Goal: Task Accomplishment & Management: Manage account settings

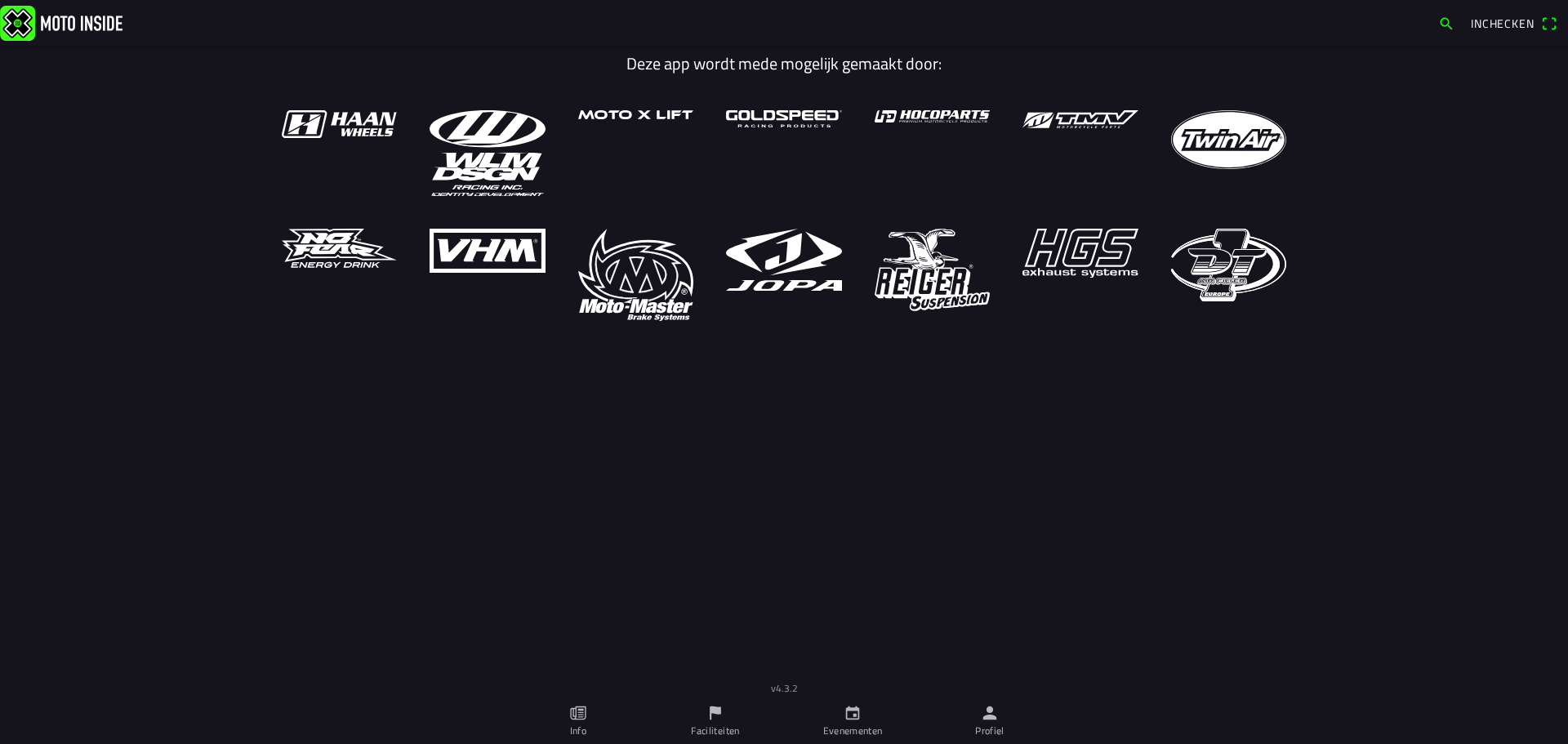
click at [990, 718] on icon "person" at bounding box center [990, 713] width 14 height 14
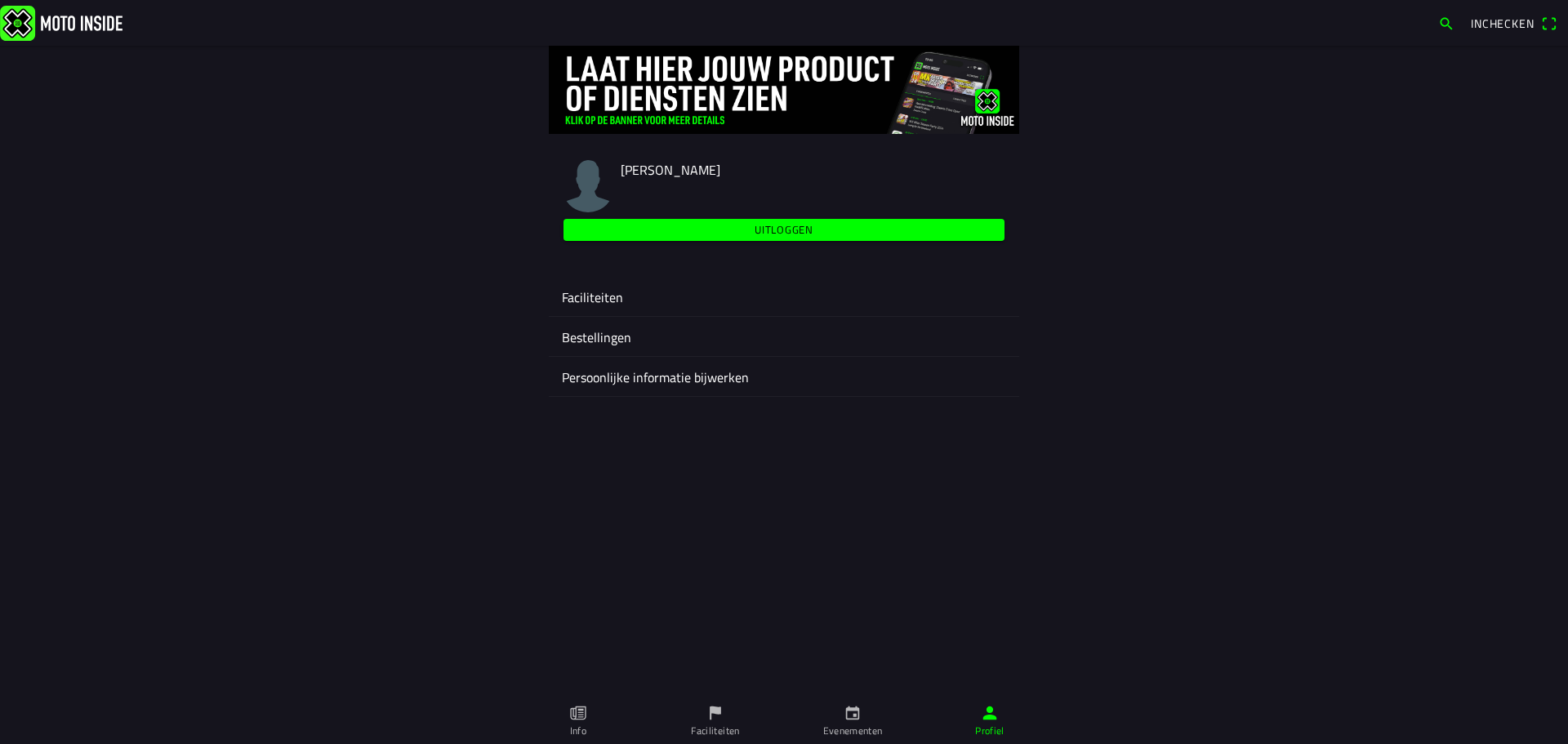
click at [622, 300] on ion-label "Faciliteiten" at bounding box center [784, 297] width 445 height 20
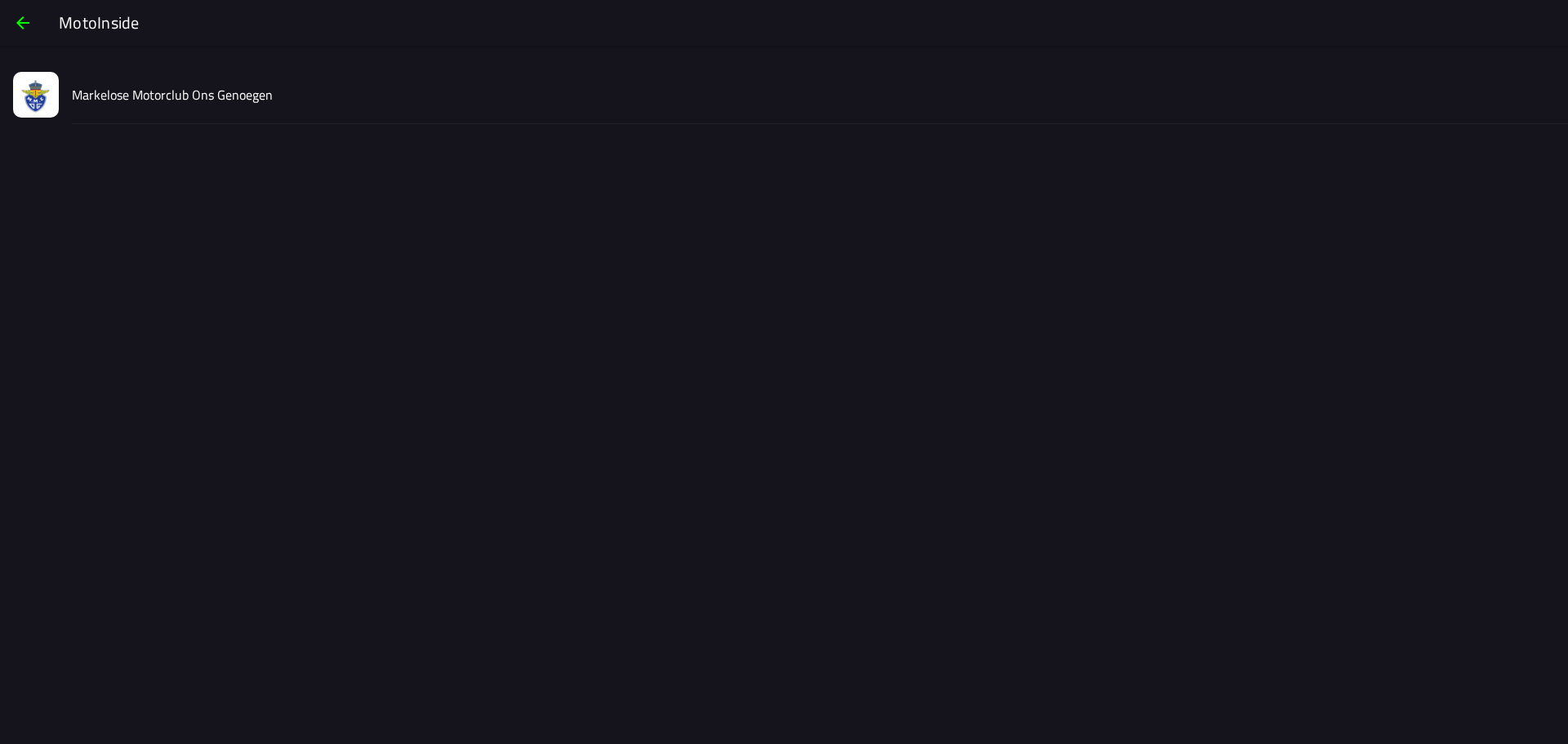
click at [286, 104] on div "Markelose Motorclub Ons Genoegen" at bounding box center [812, 95] width 1482 height 58
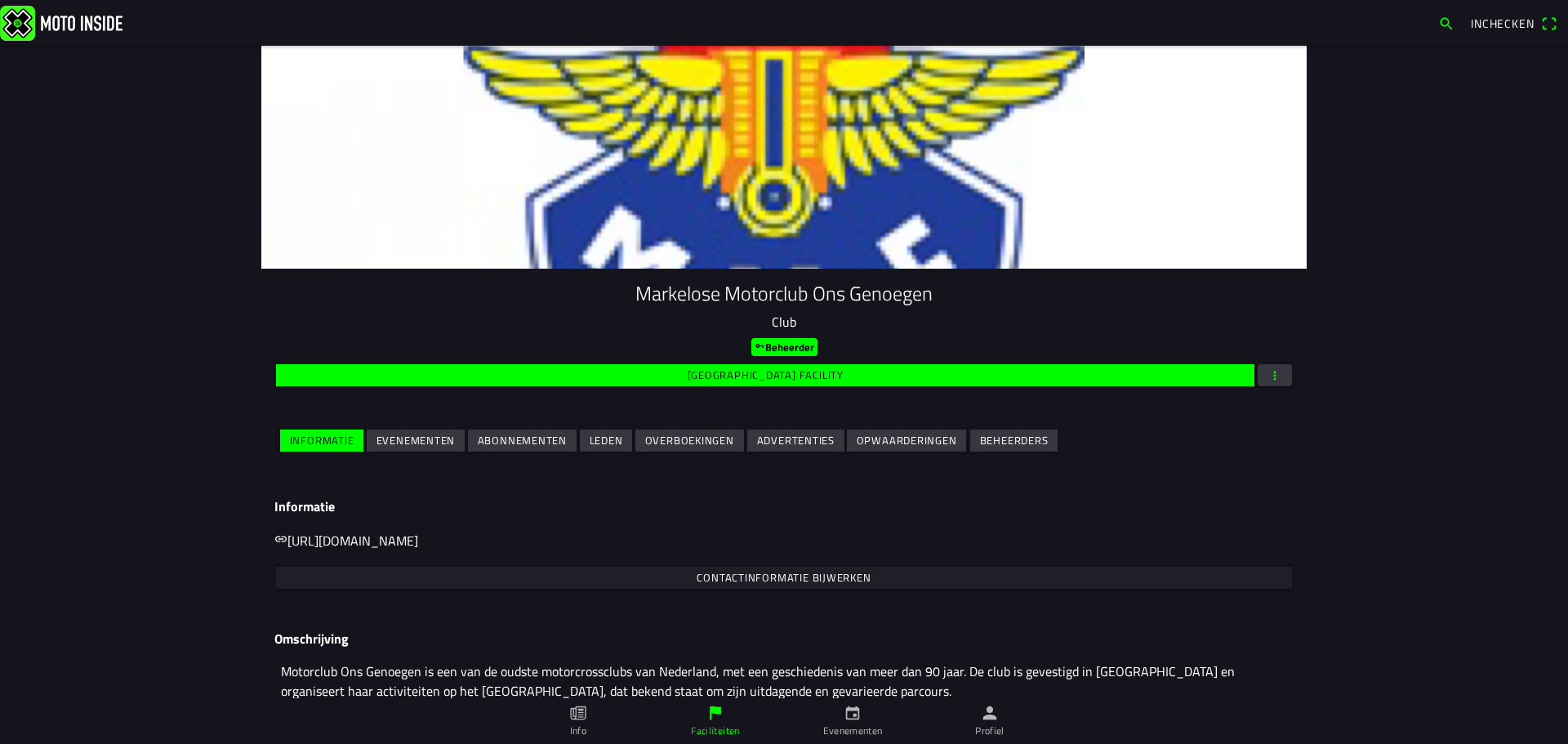
click at [0, 0] on slot "Evenementen" at bounding box center [0, 0] width 0 height 0
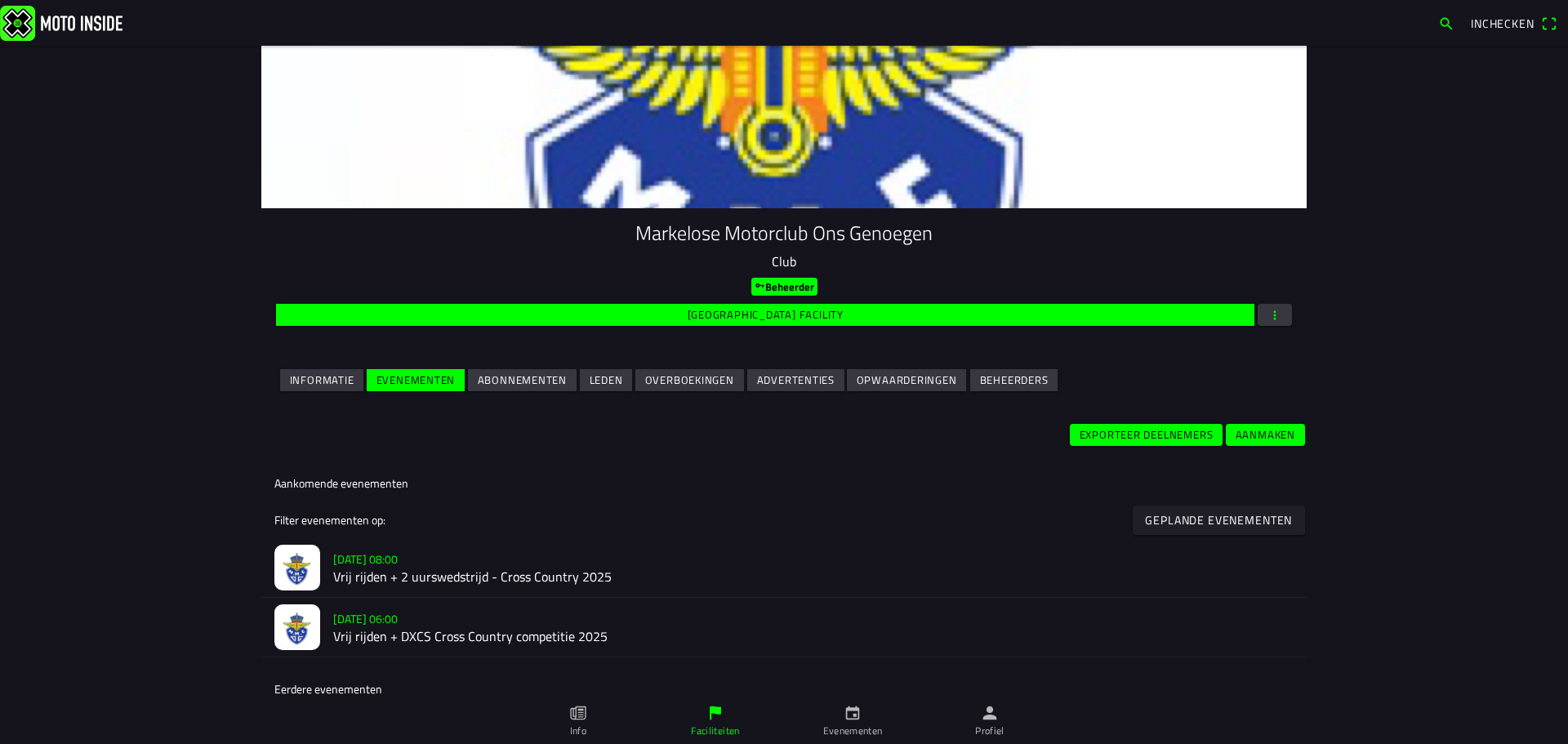
scroll to position [245, 0]
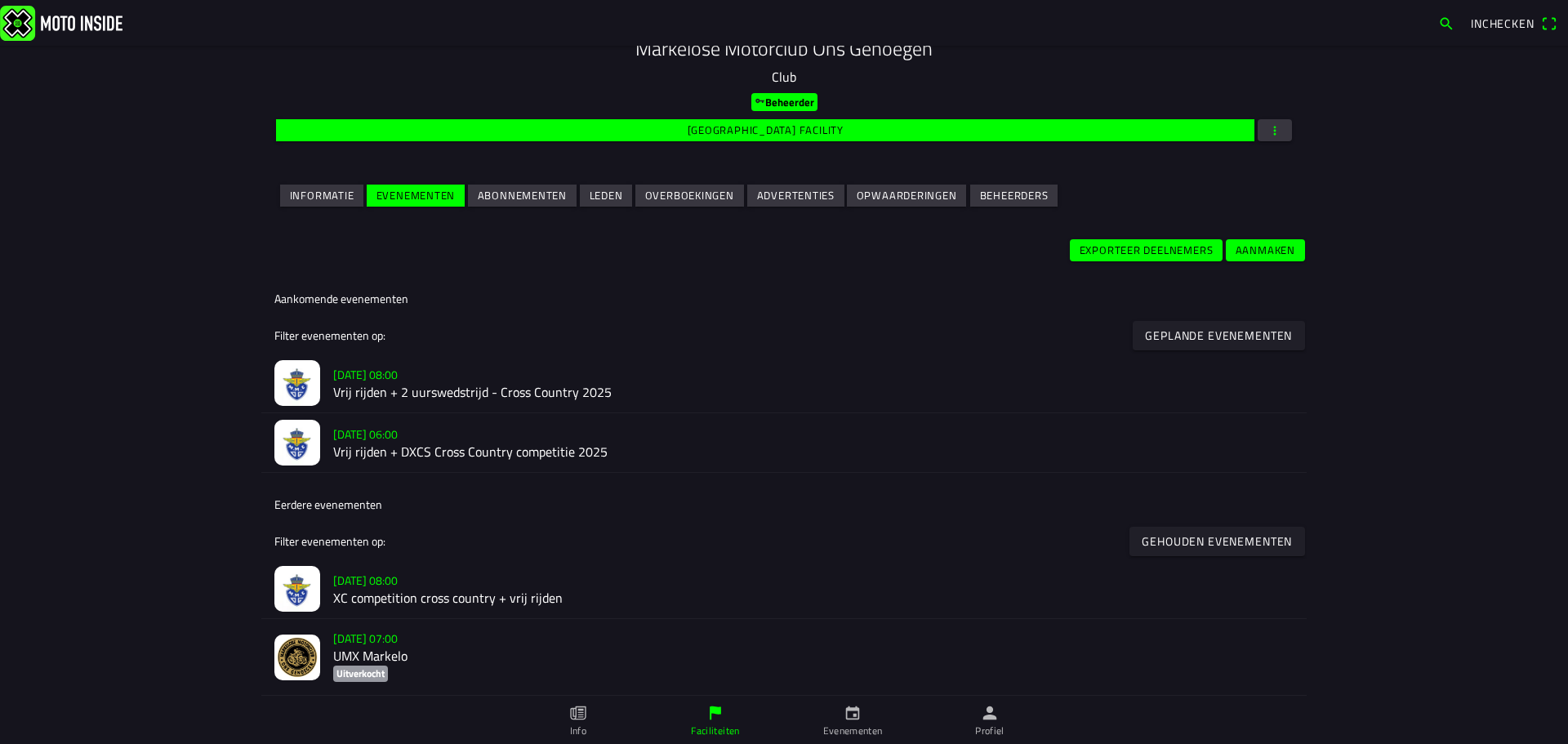
click at [427, 398] on h2 "Vrij rijden + 2 uurswedstrijd - Cross Country 2025" at bounding box center [812, 393] width 960 height 16
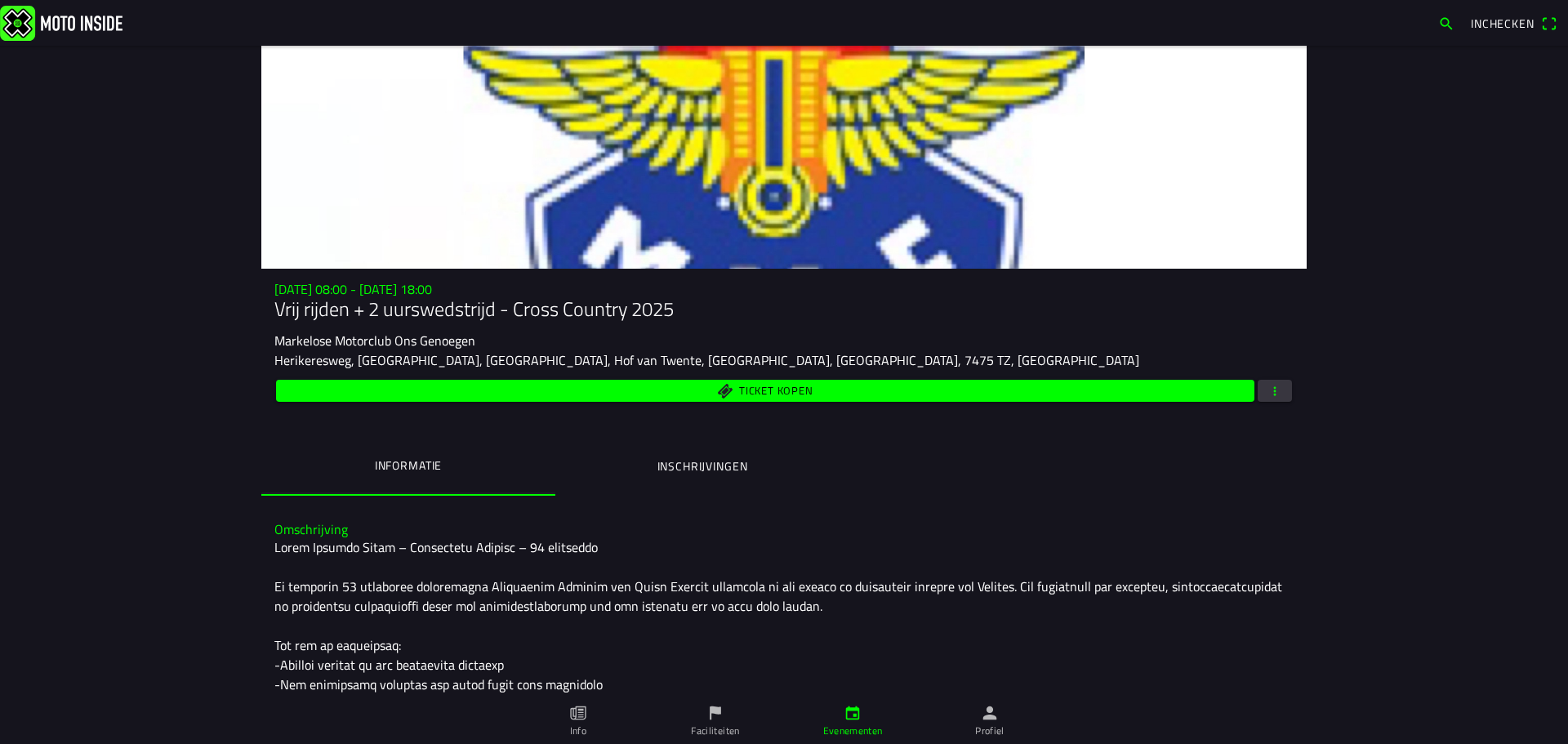
click at [661, 468] on ion-label "Inschrijvingen" at bounding box center [702, 467] width 91 height 18
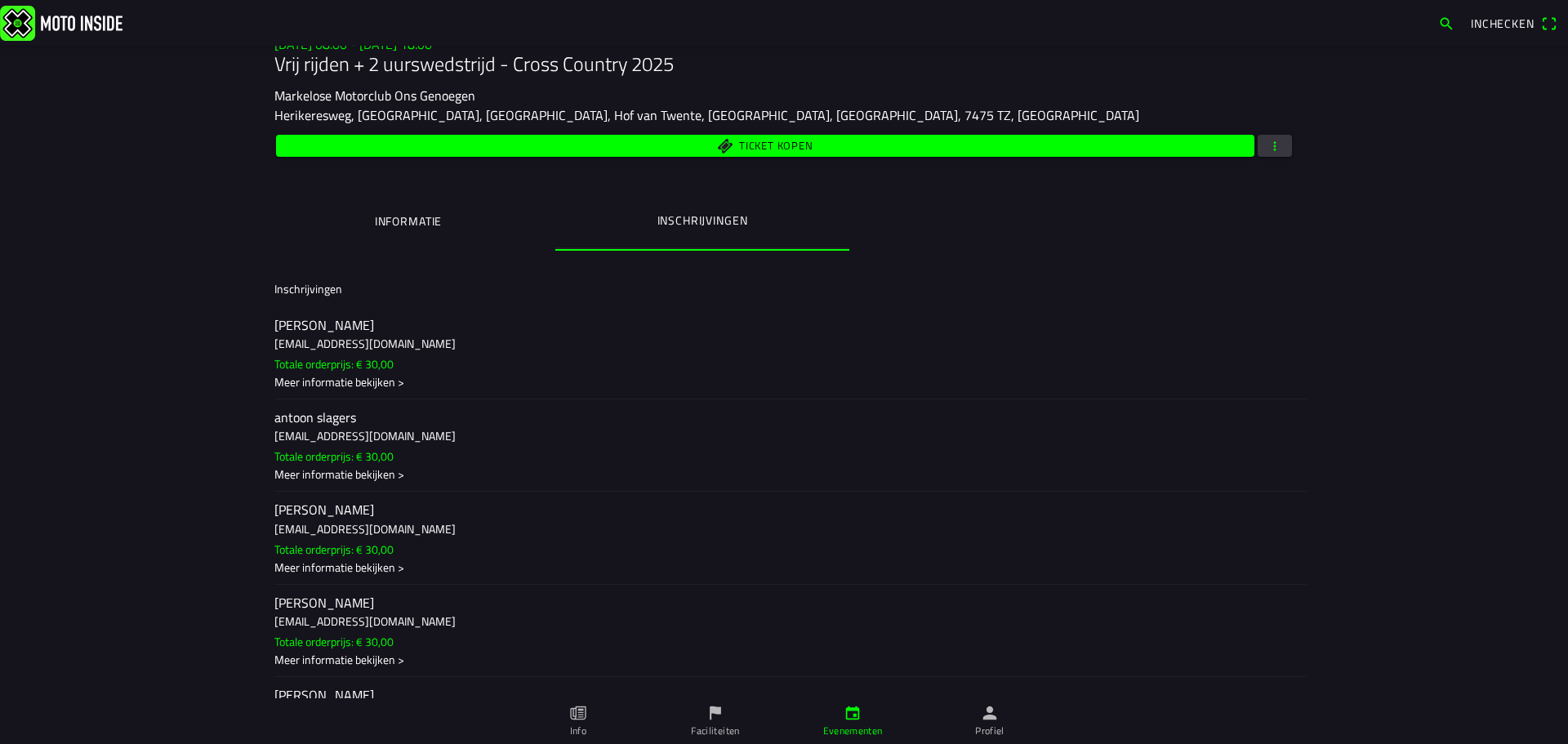
scroll to position [6647, 0]
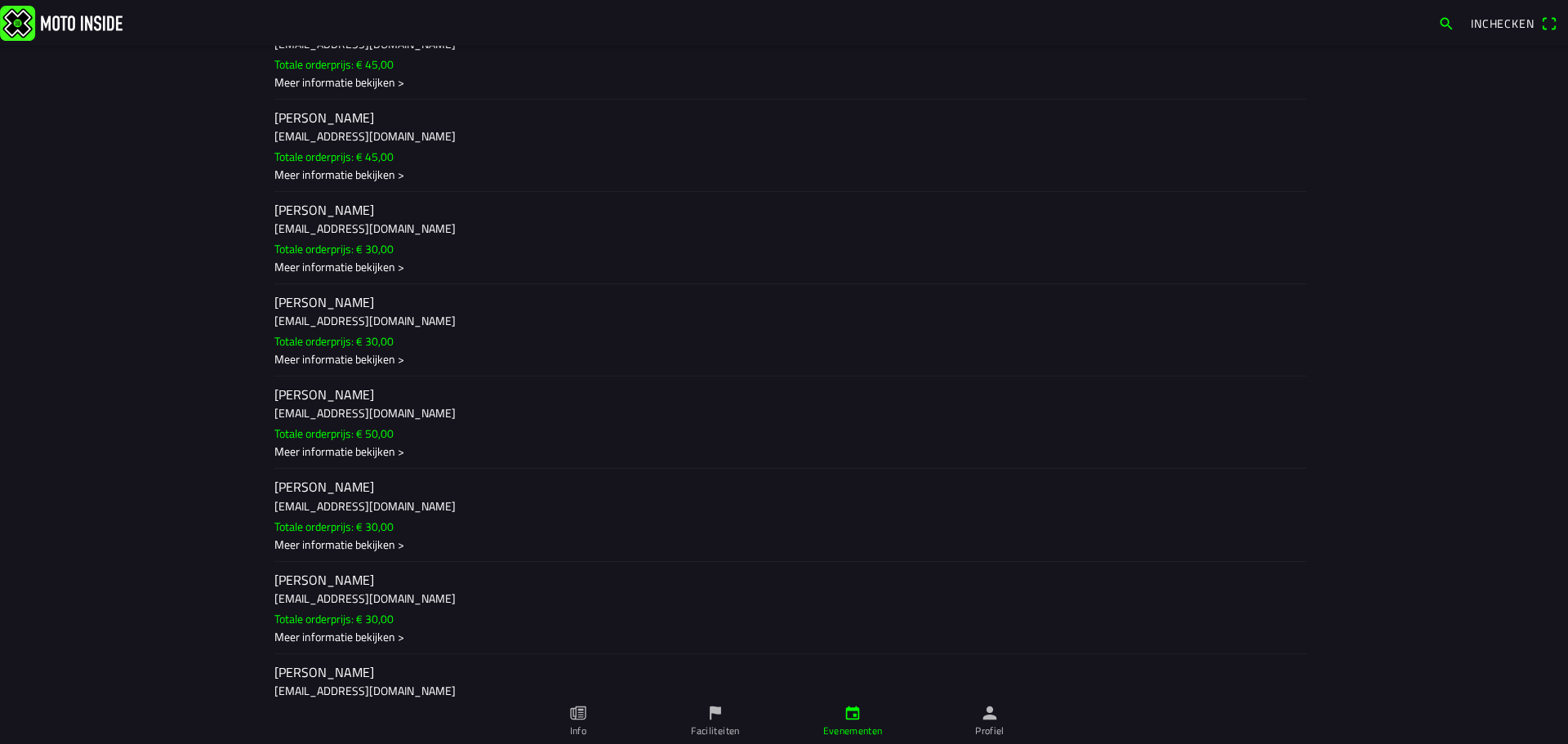
click at [434, 445] on div "Meer informatie bekijken >" at bounding box center [784, 451] width 1019 height 17
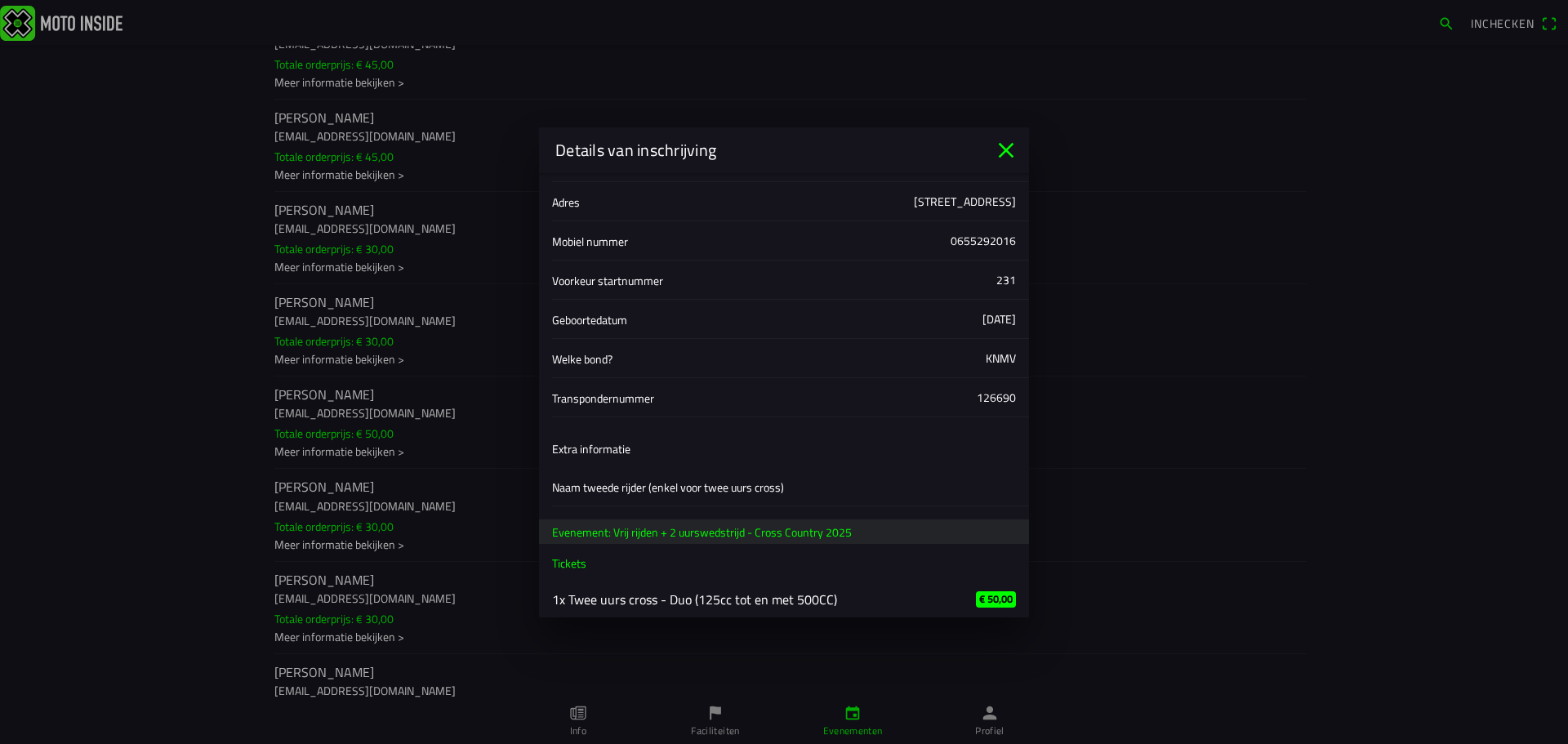
scroll to position [201, 0]
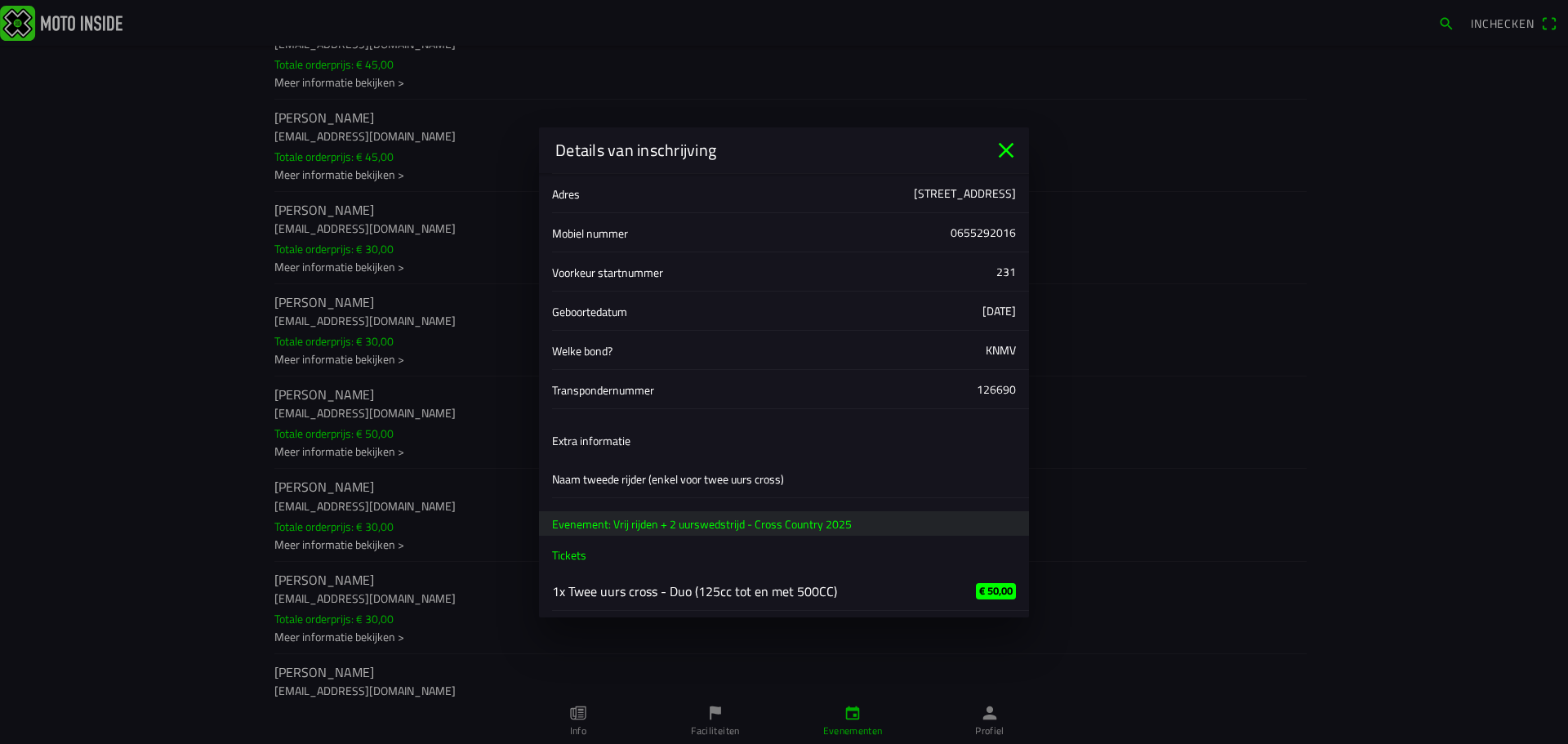
click at [1007, 164] on div "Details van inschrijving" at bounding box center [784, 151] width 489 height 46
click at [1010, 152] on icon "close" at bounding box center [1006, 151] width 26 height 26
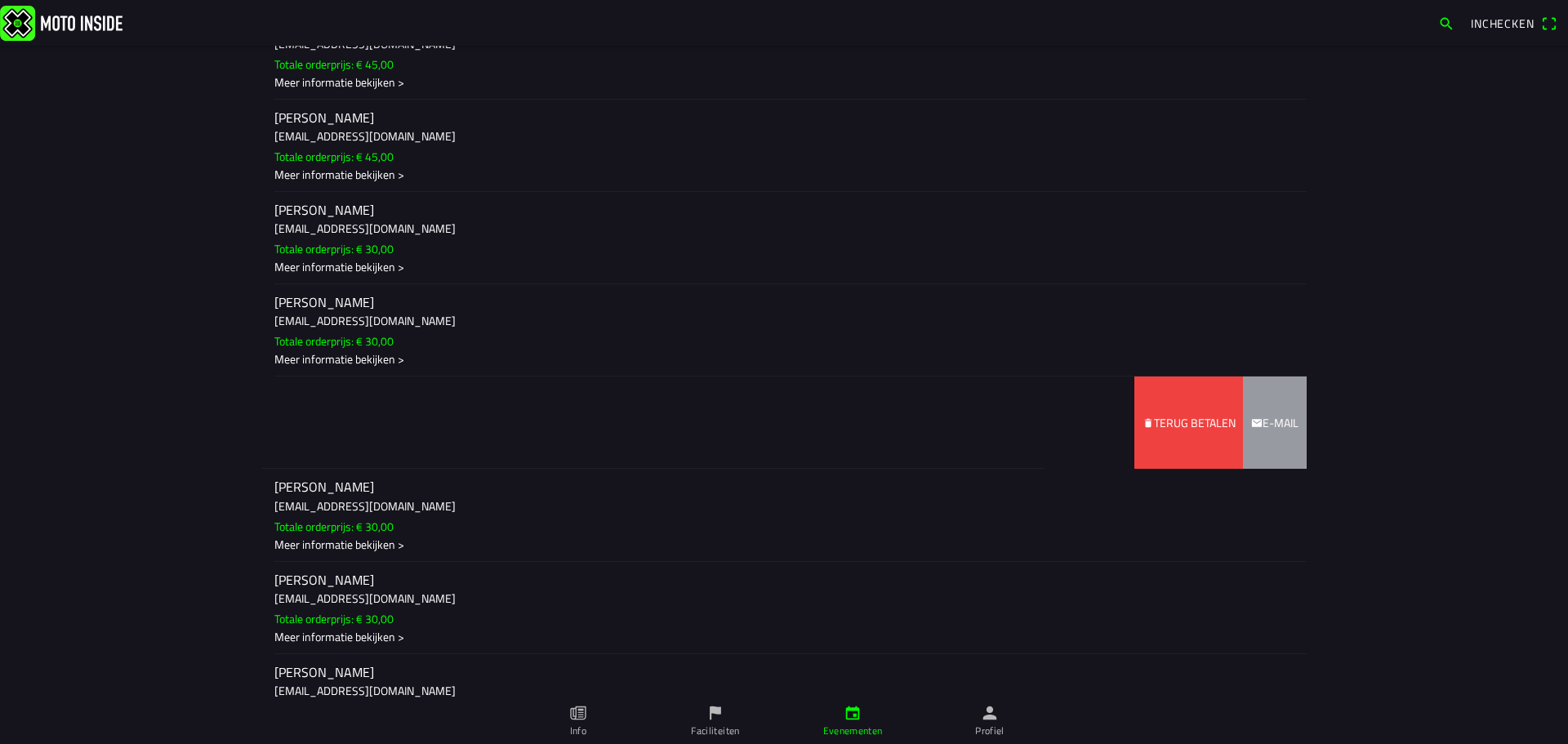
drag, startPoint x: 1087, startPoint y: 429, endPoint x: 690, endPoint y: 458, distance: 398.1
click at [690, 458] on ion-item-sliding "[PERSON_NAME] [EMAIL_ADDRESS][DOMAIN_NAME] Totale orderprijs: € 50,00 Meer info…" at bounding box center [784, 423] width 1045 height 93
click at [1179, 412] on span "Terug betalen" at bounding box center [1188, 423] width 93 height 93
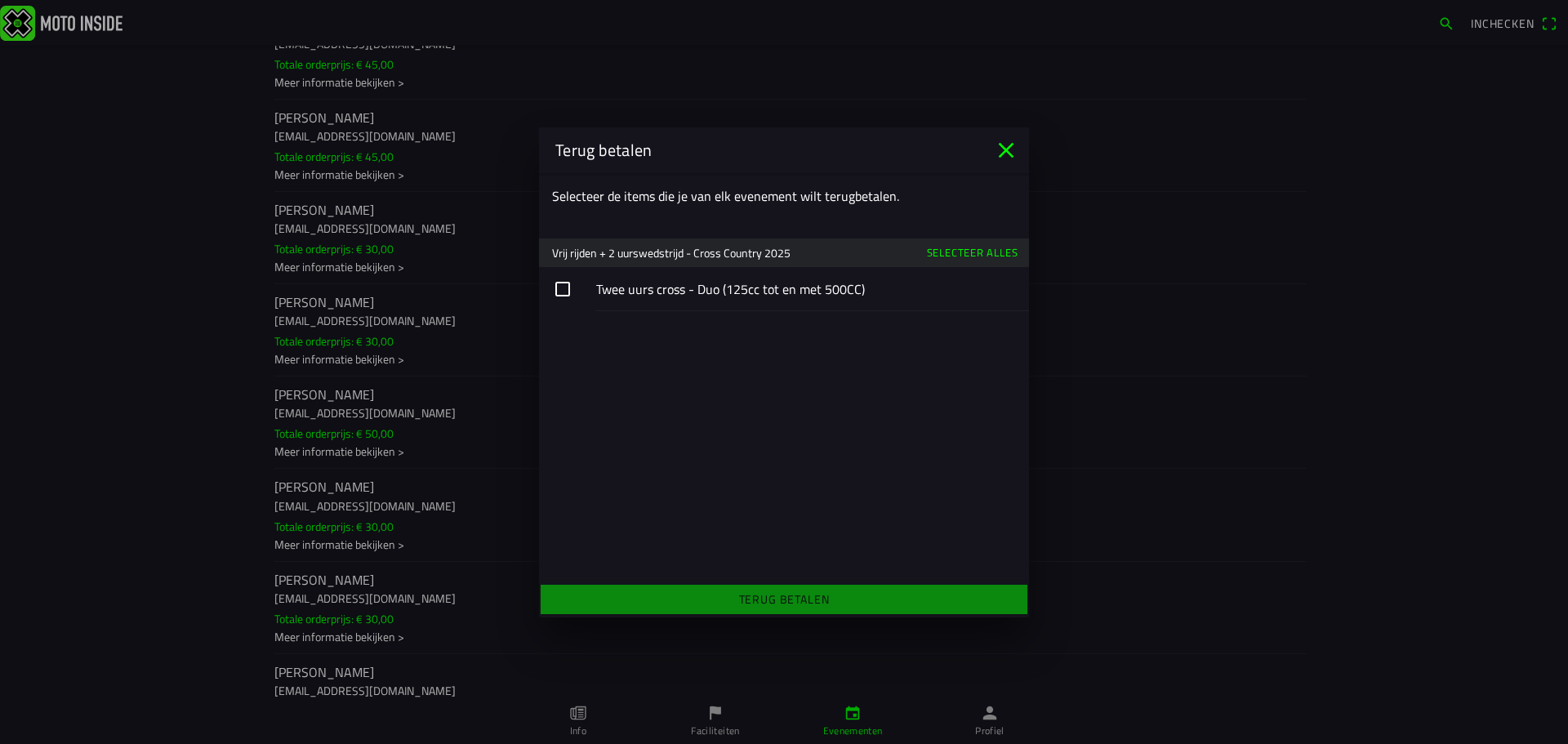
click at [632, 298] on button "button" at bounding box center [784, 289] width 489 height 44
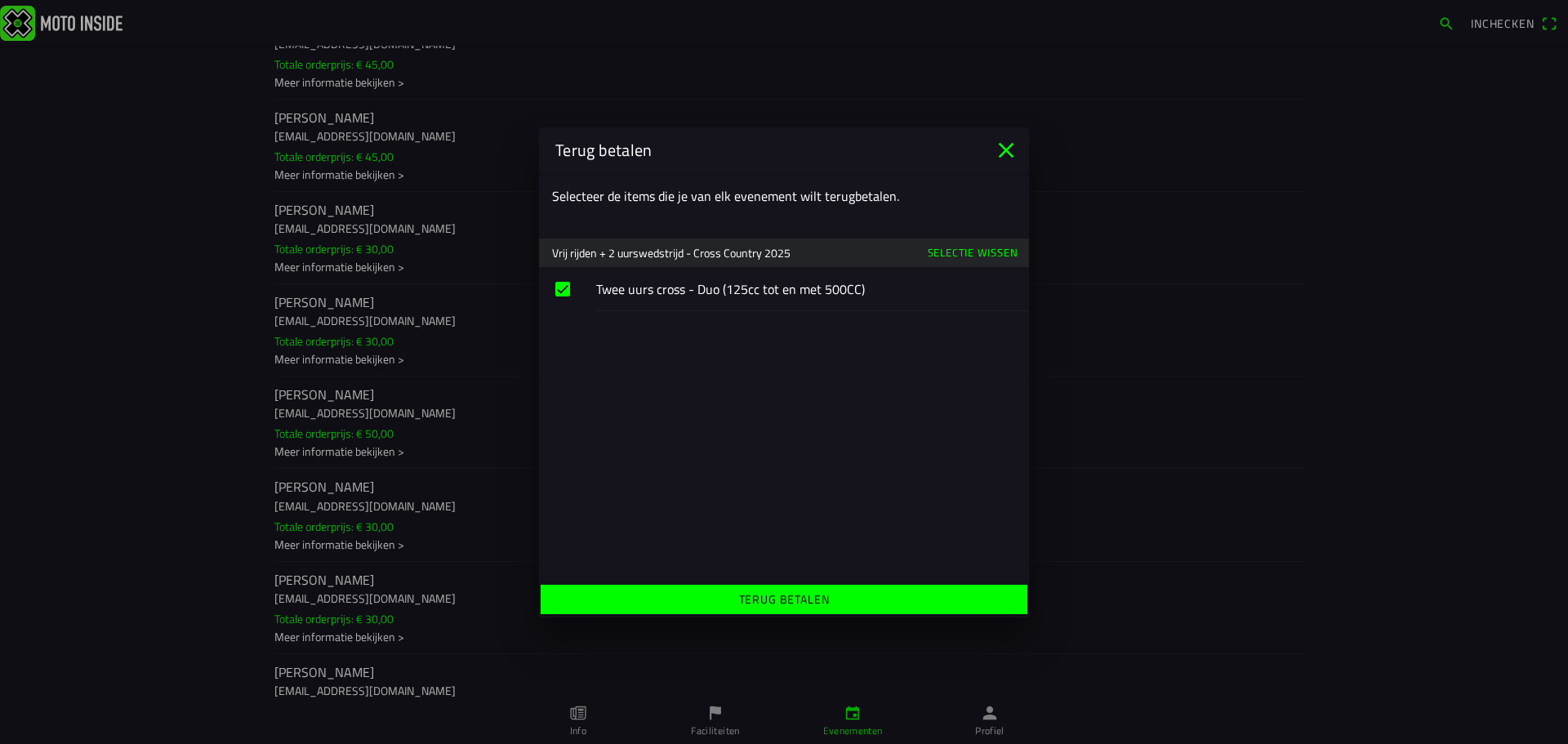
click at [840, 603] on span "Terug betalen" at bounding box center [783, 598] width 462 height 29
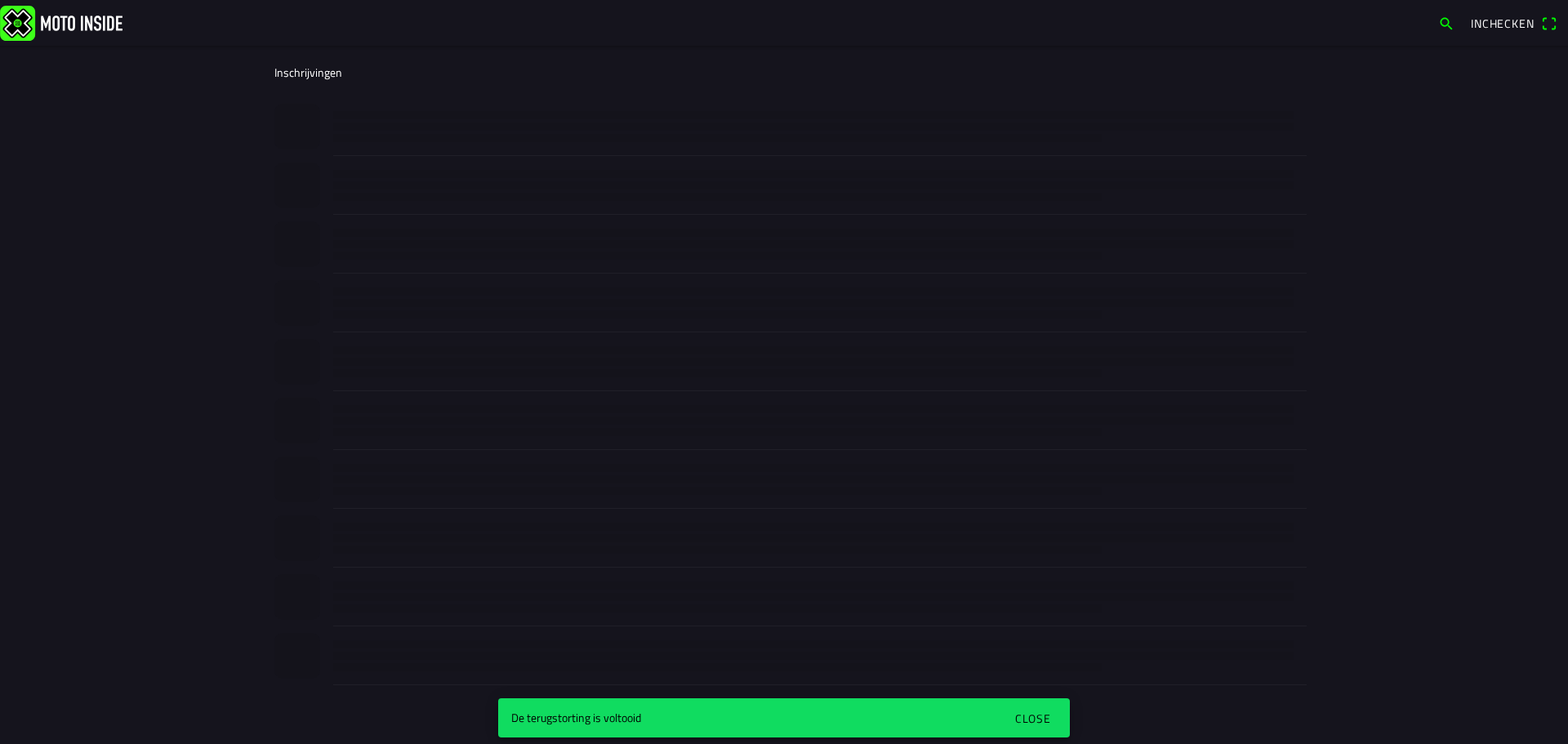
scroll to position [0, 0]
